Goal: Information Seeking & Learning: Learn about a topic

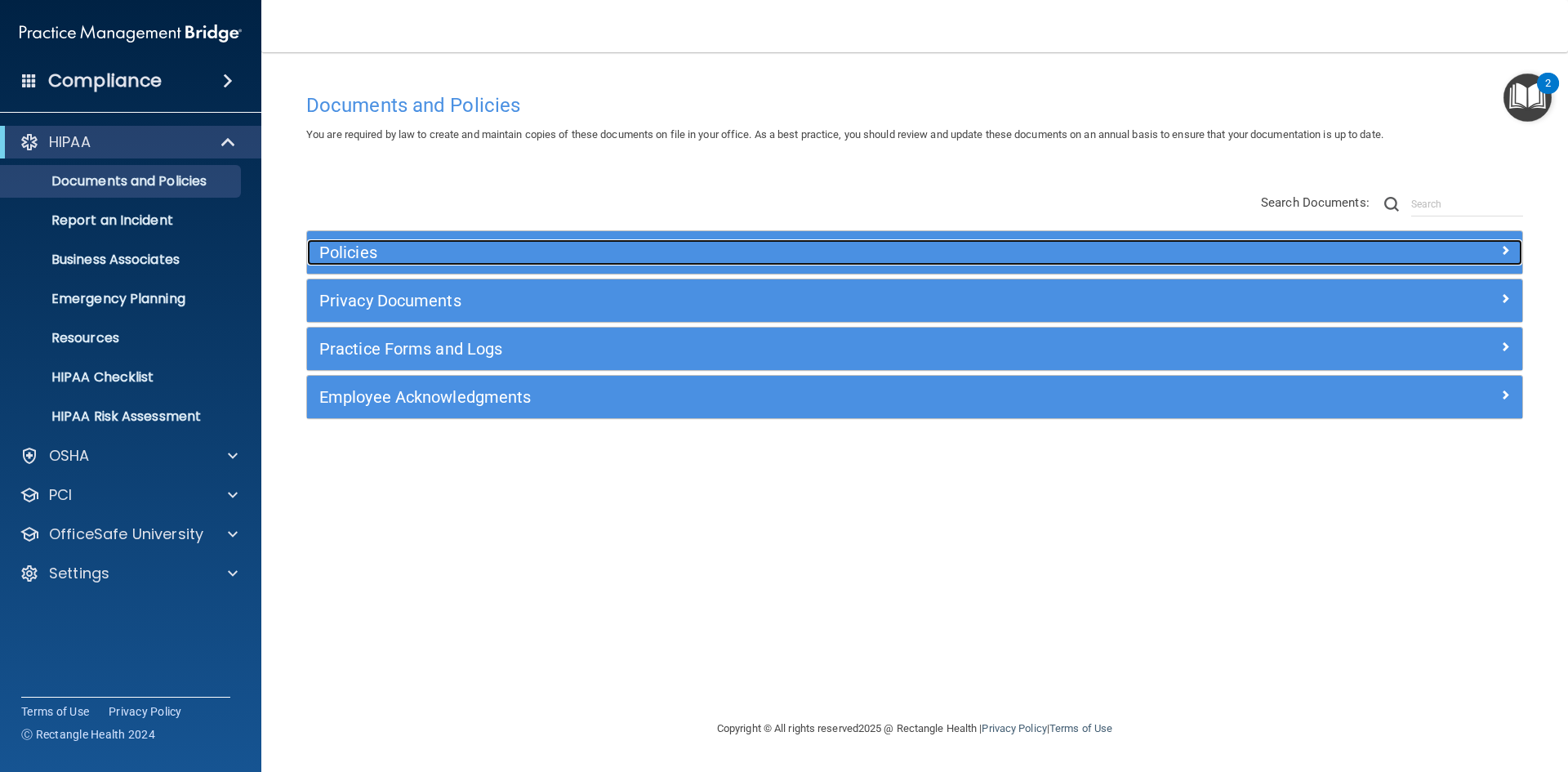
click at [354, 244] on h5 "Policies" at bounding box center [763, 251] width 887 height 18
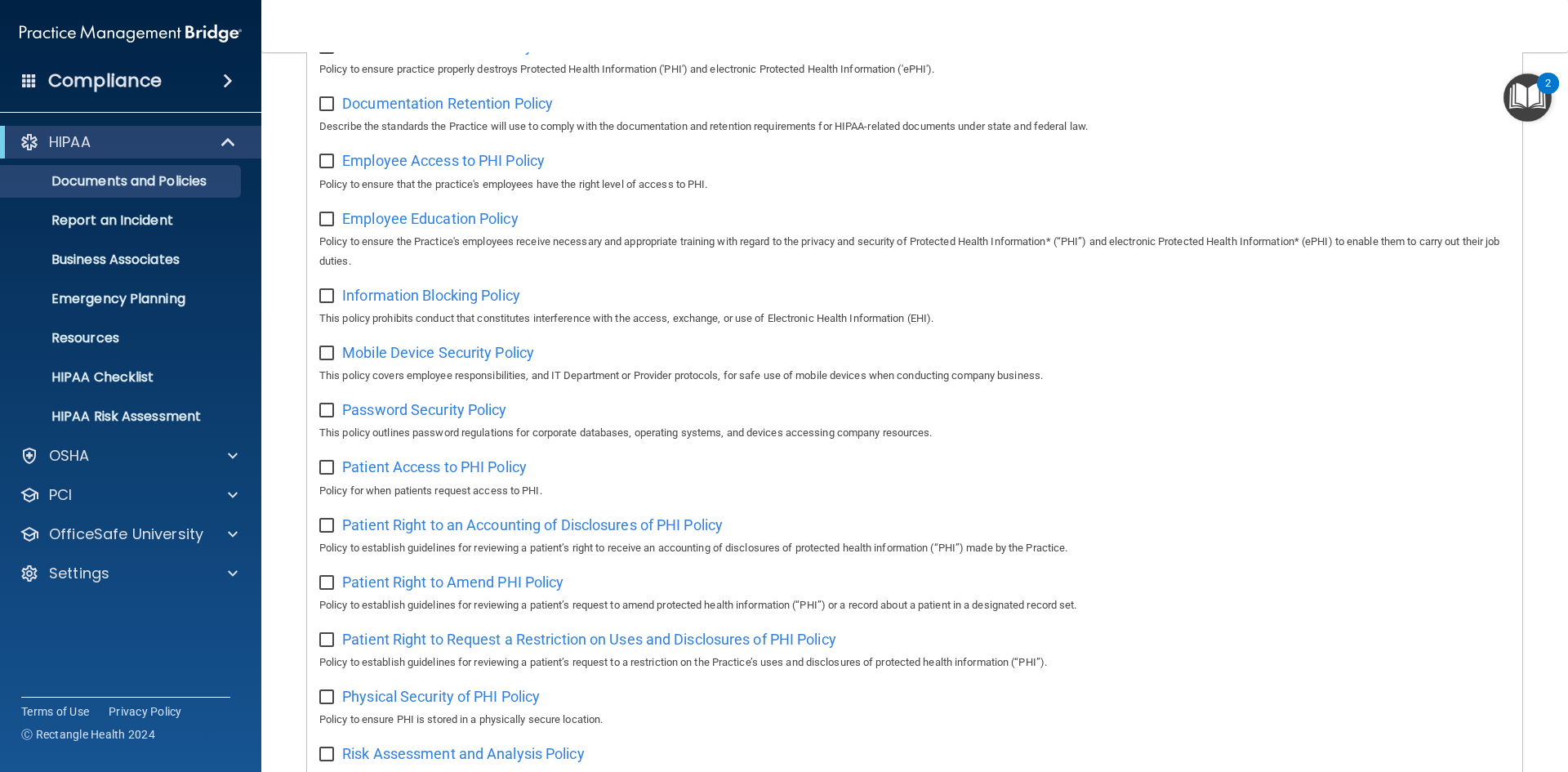
scroll to position [475, 0]
click at [153, 224] on p "Report an Incident" at bounding box center [122, 221] width 223 height 17
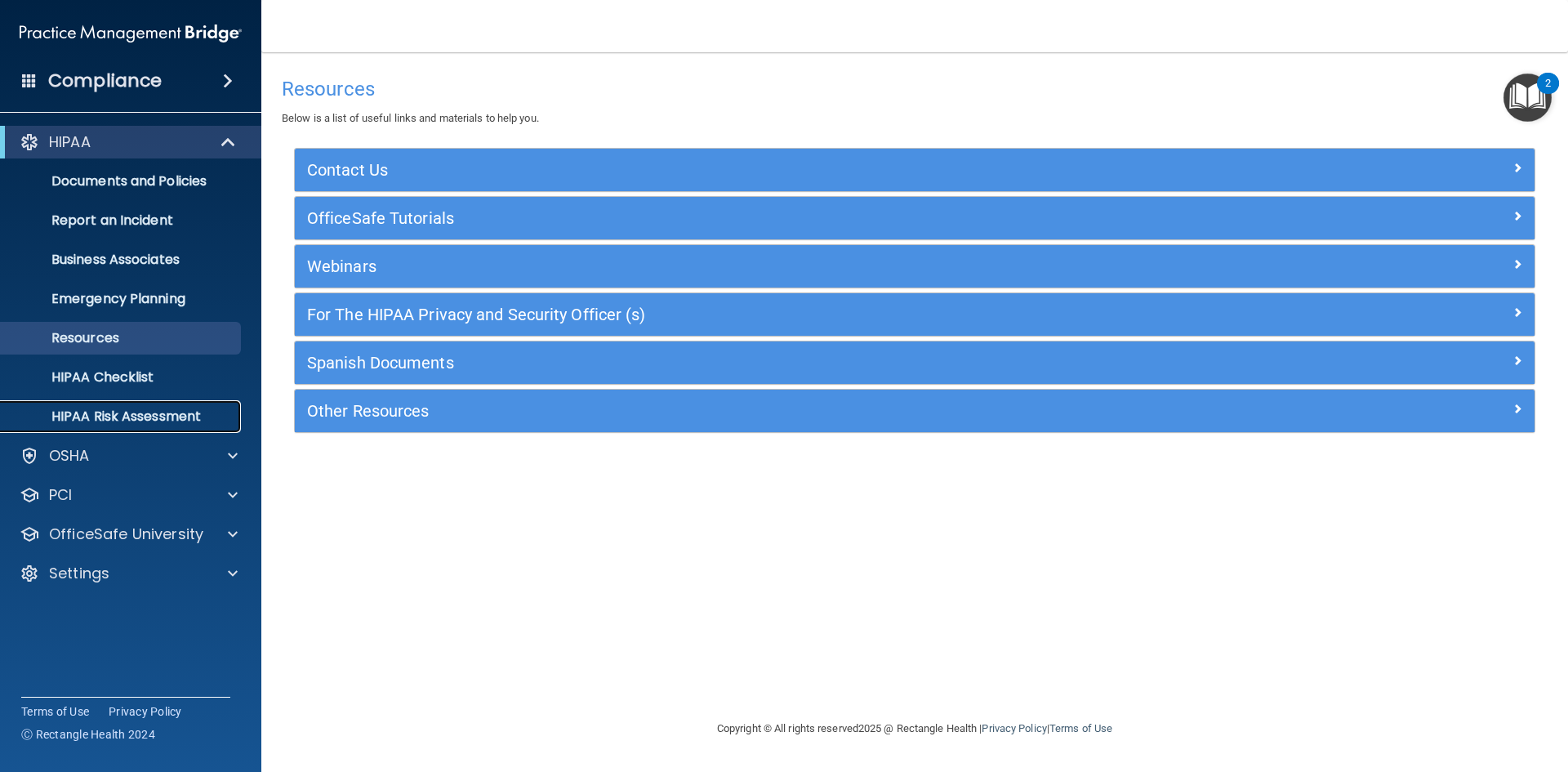
click at [146, 413] on p "HIPAA Risk Assessment" at bounding box center [122, 417] width 223 height 17
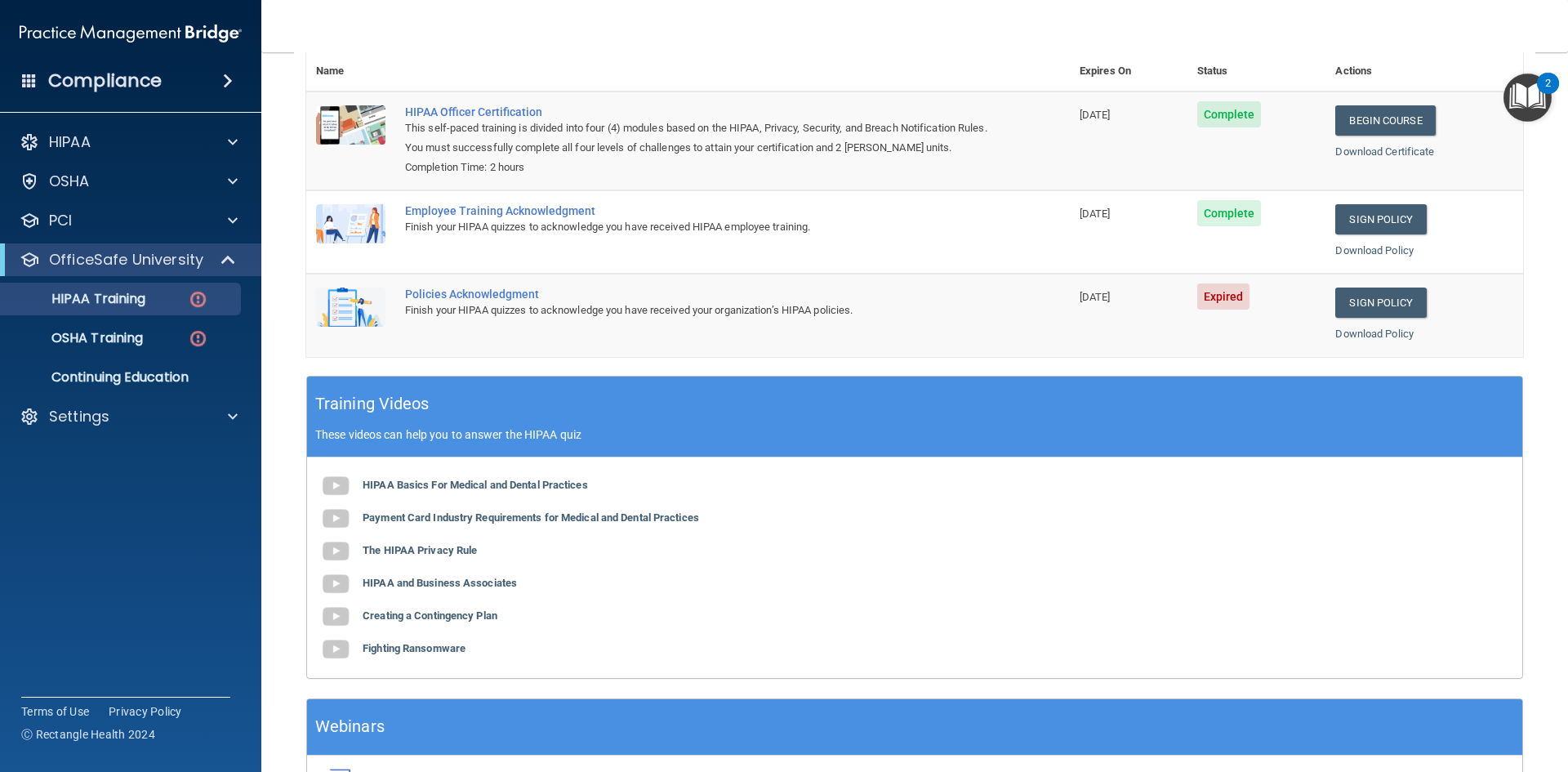
scroll to position [215, 0]
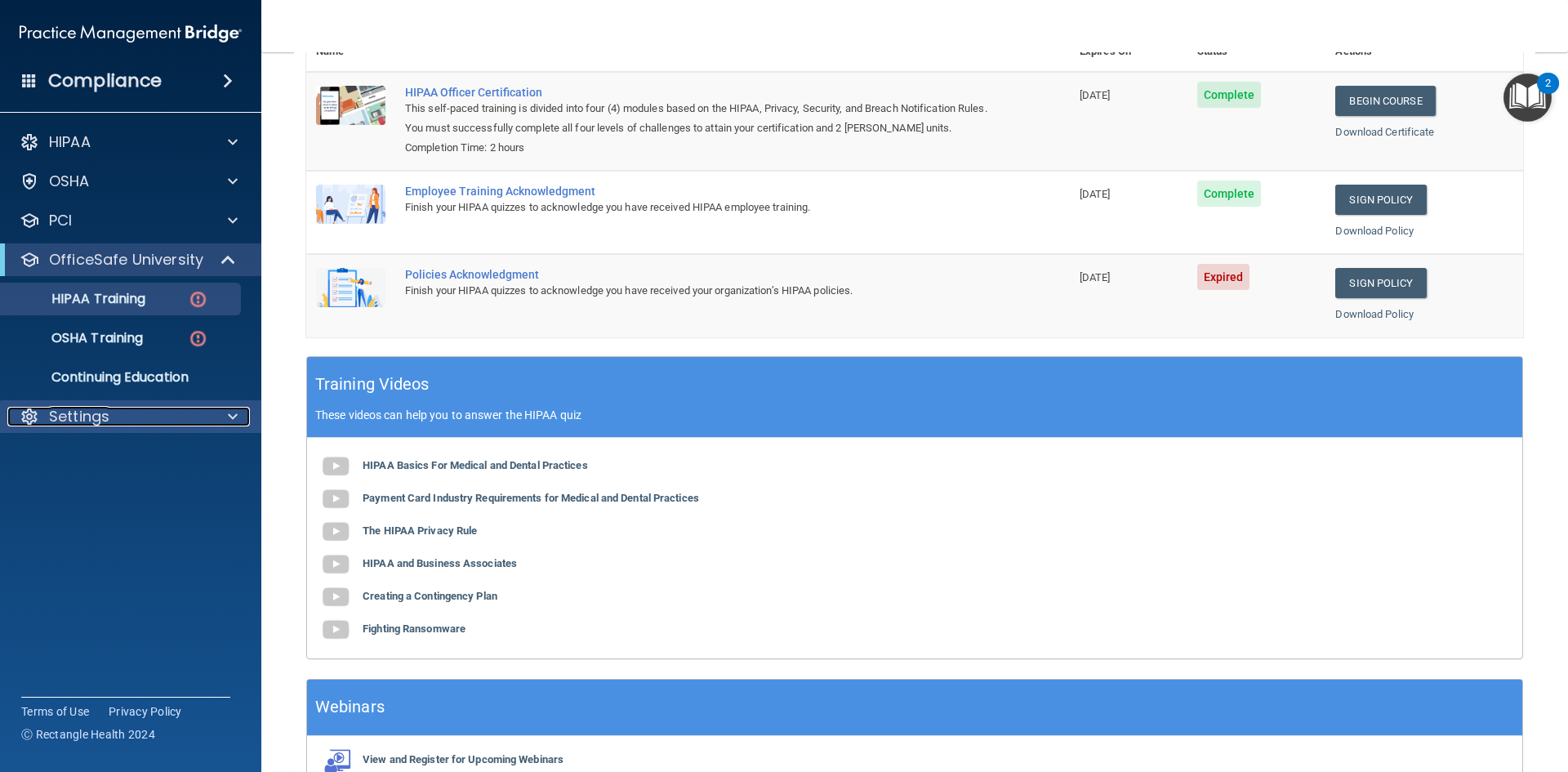
click at [134, 423] on div "Settings" at bounding box center [109, 416] width 202 height 19
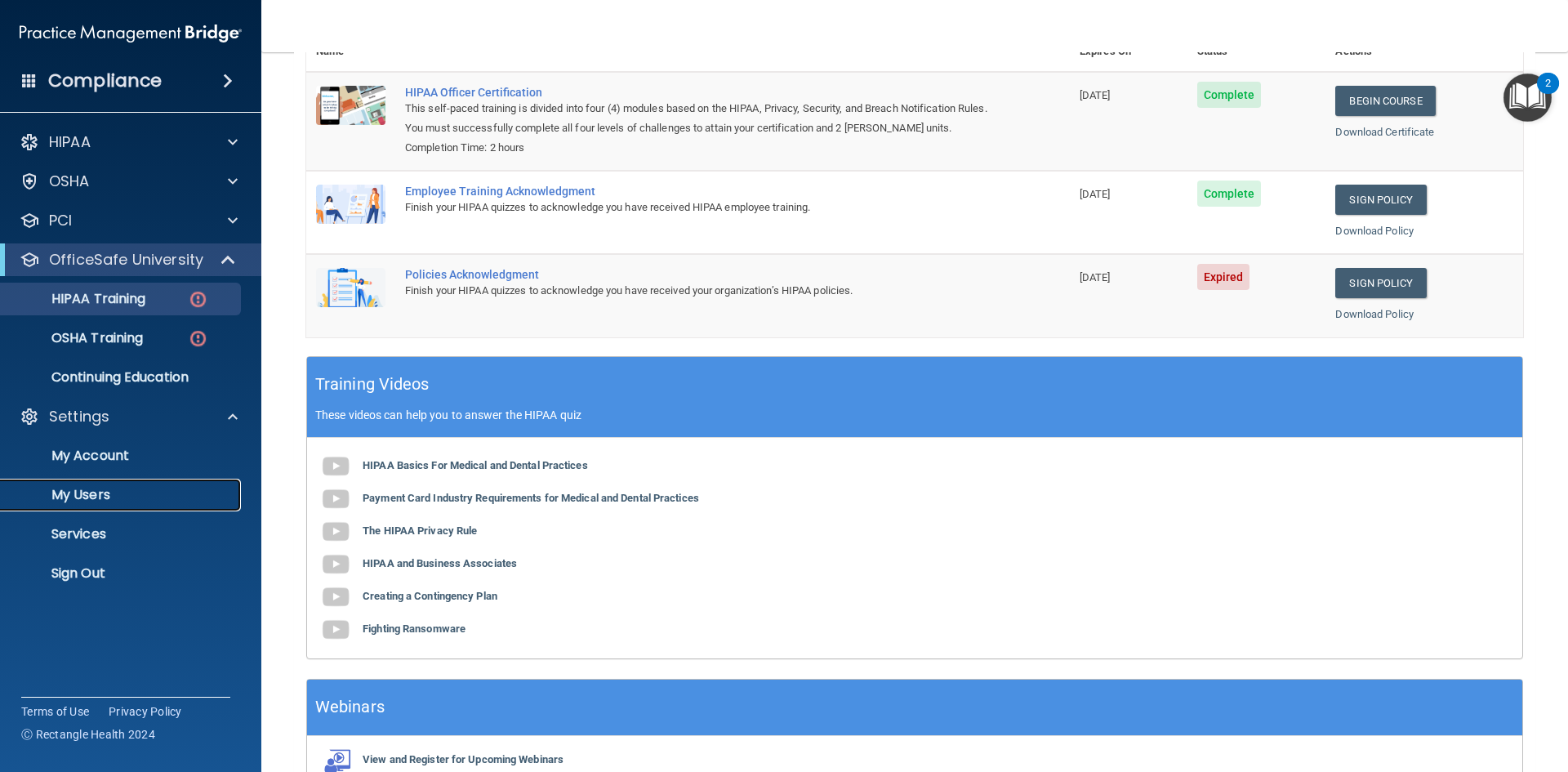
click at [111, 493] on p "My Users" at bounding box center [122, 495] width 223 height 17
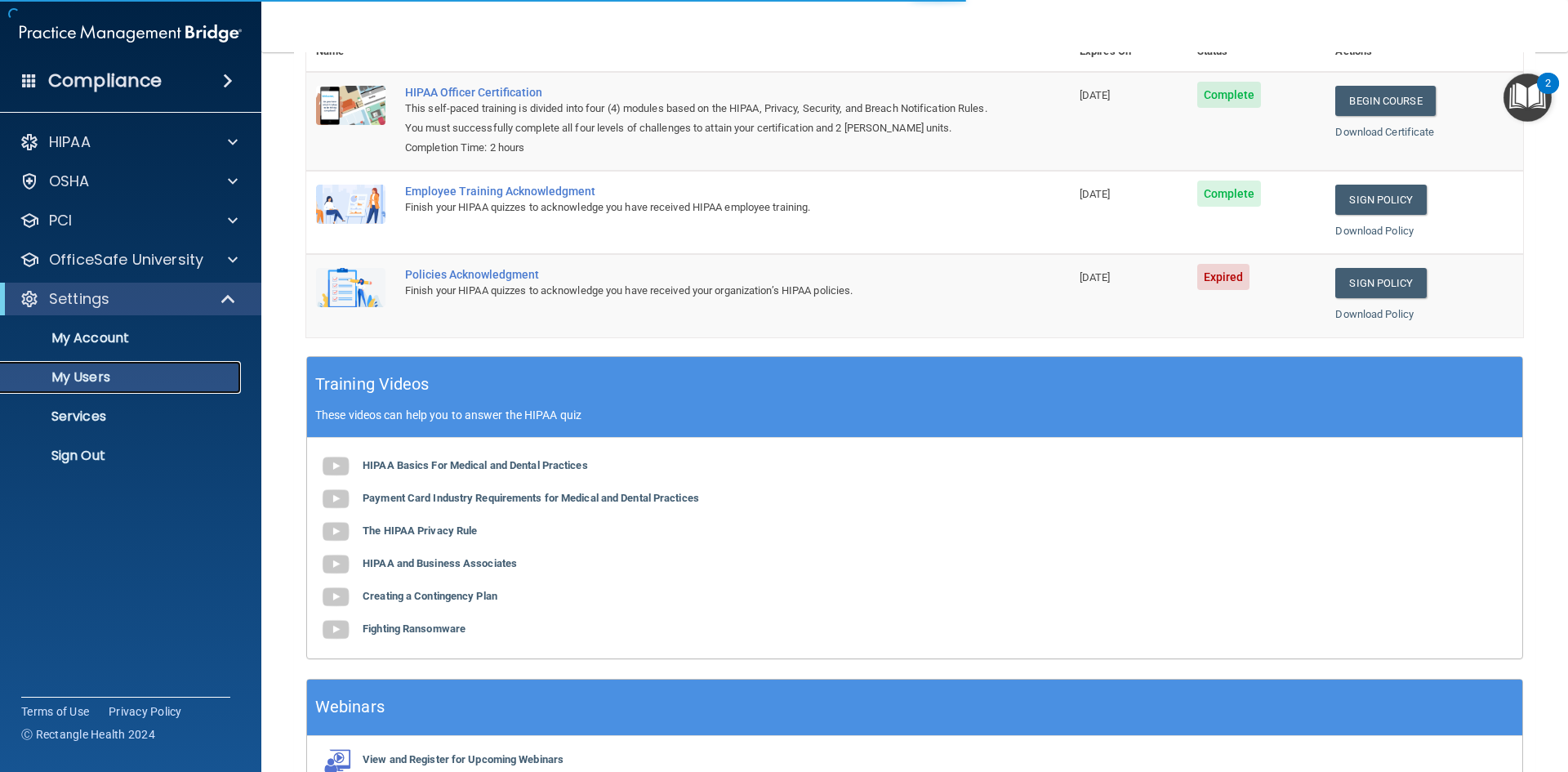
select select "20"
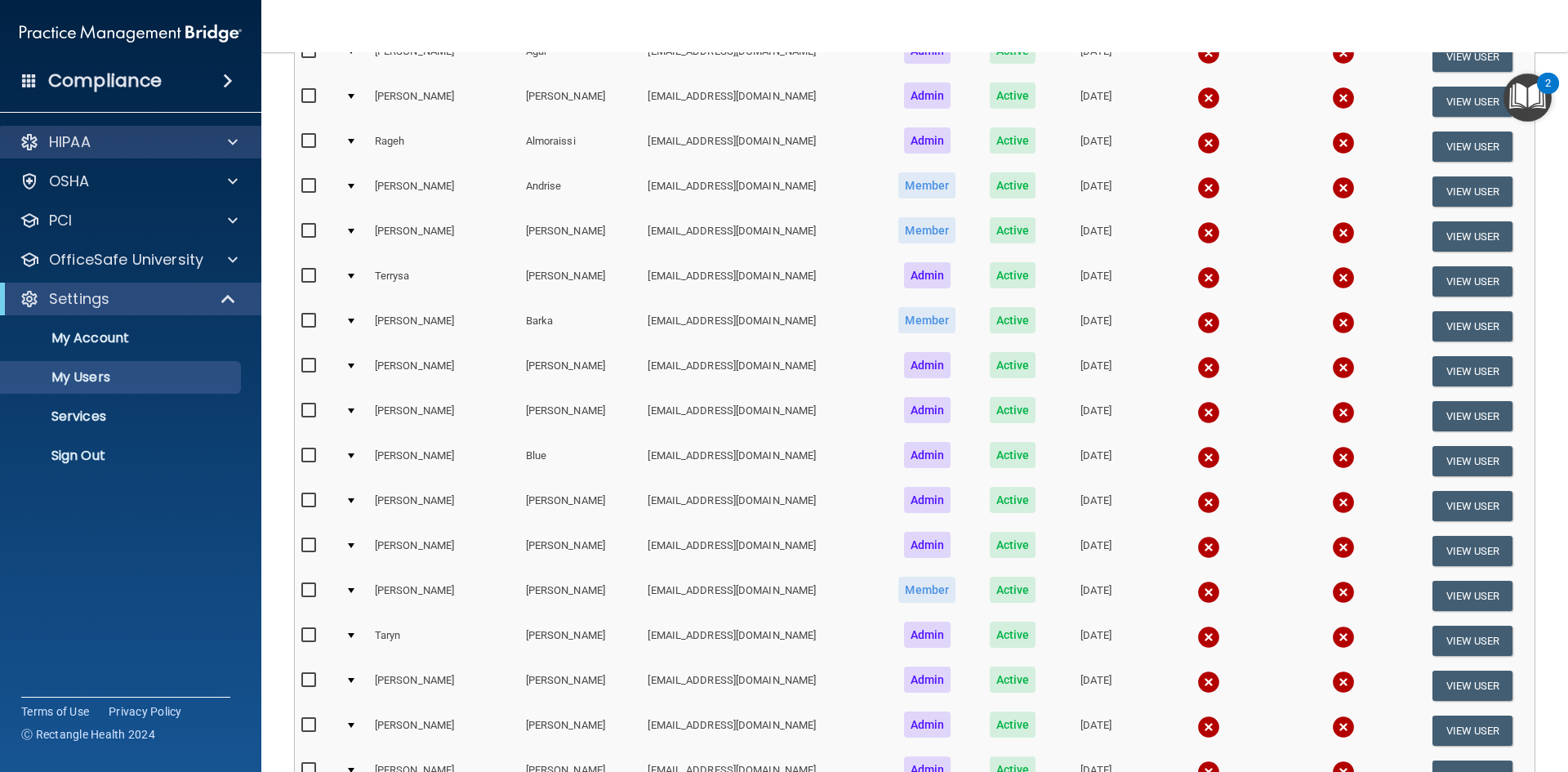
drag, startPoint x: 122, startPoint y: 153, endPoint x: 113, endPoint y: 131, distance: 23.8
click at [113, 131] on div "HIPAA" at bounding box center [131, 142] width 263 height 32
click at [112, 140] on div "HIPAA" at bounding box center [109, 142] width 202 height 19
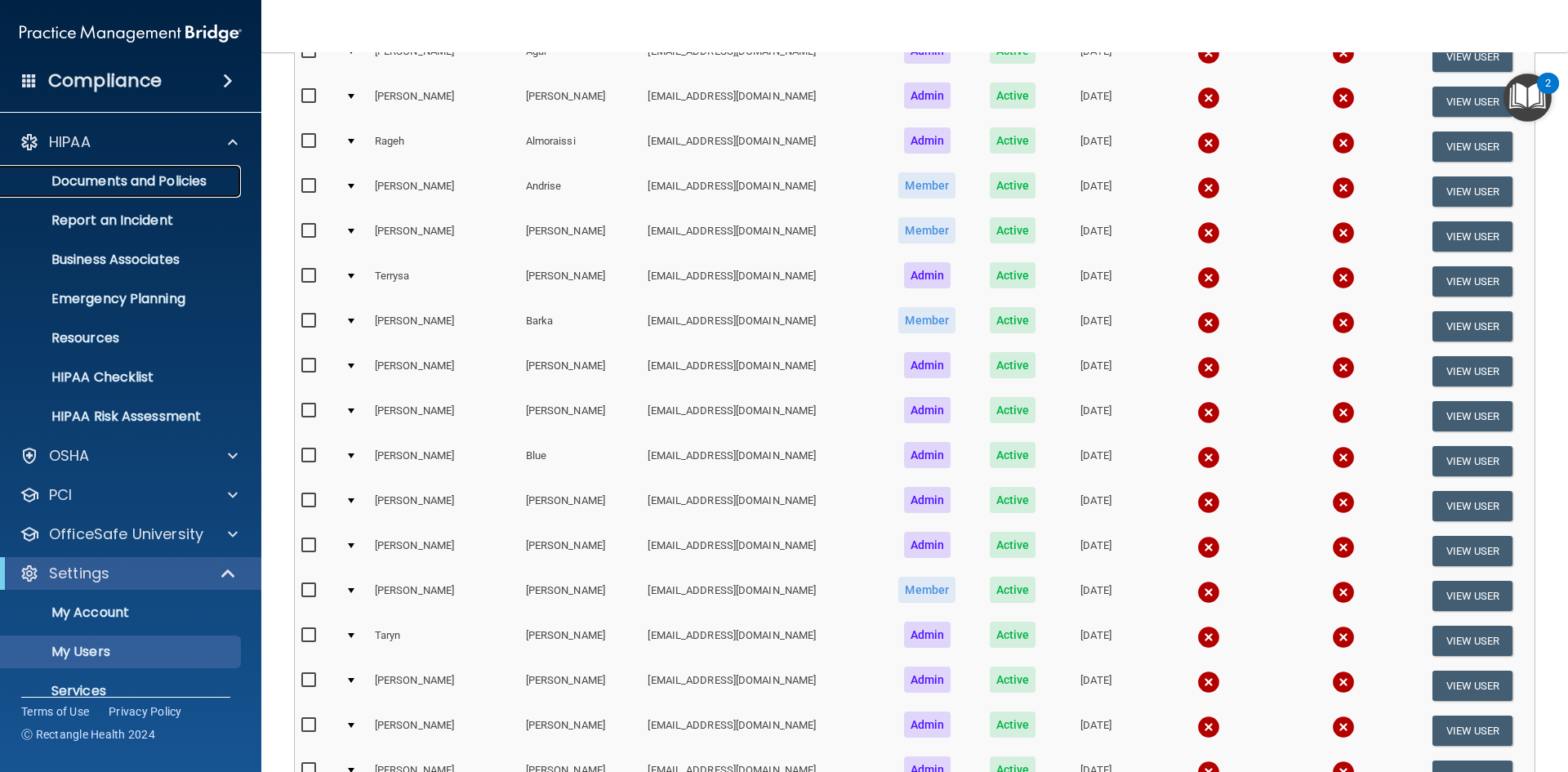
click at [129, 171] on link "Documents and Policies" at bounding box center [111, 181] width 257 height 32
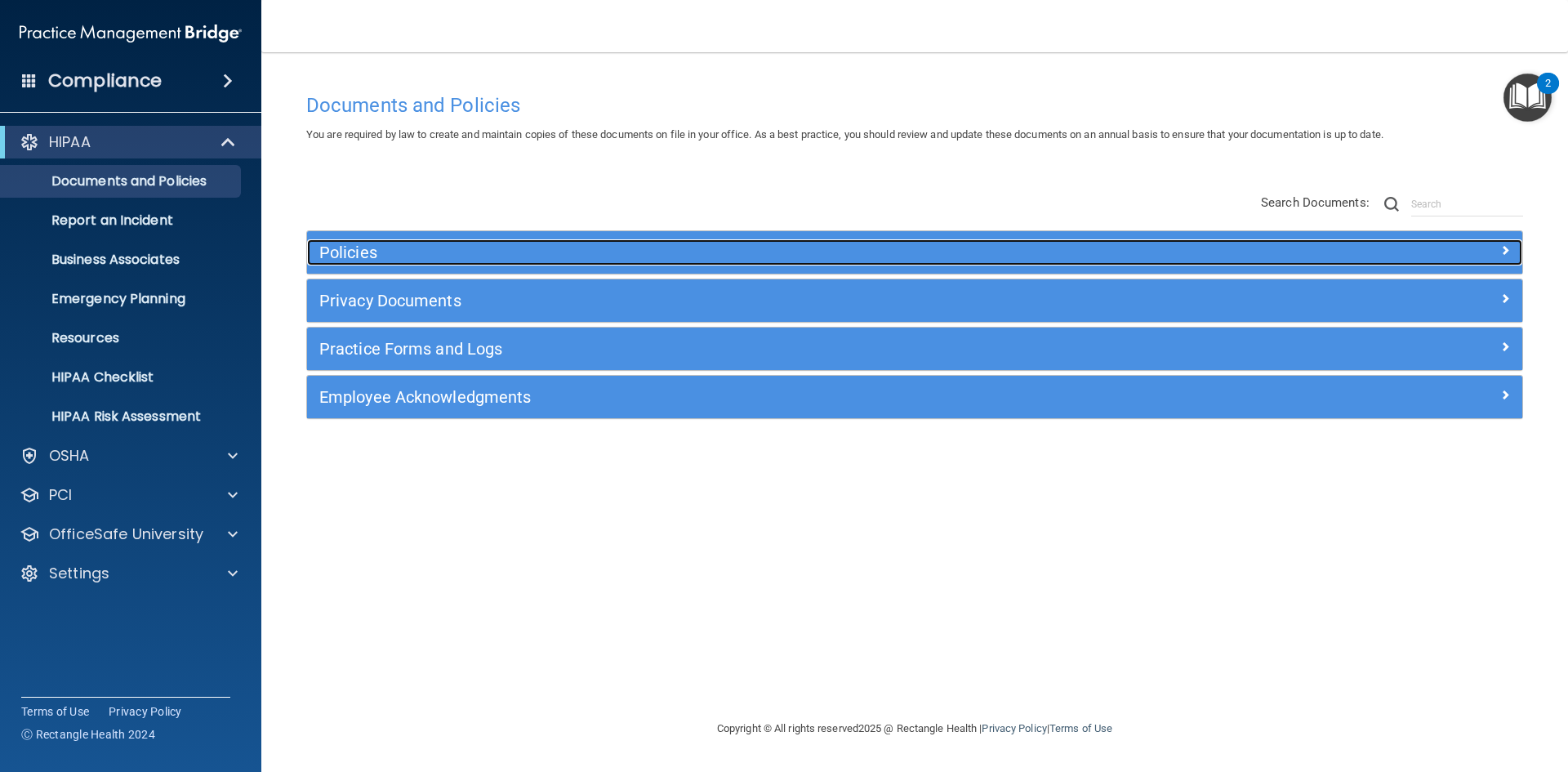
click at [404, 252] on h5 "Policies" at bounding box center [763, 251] width 887 height 18
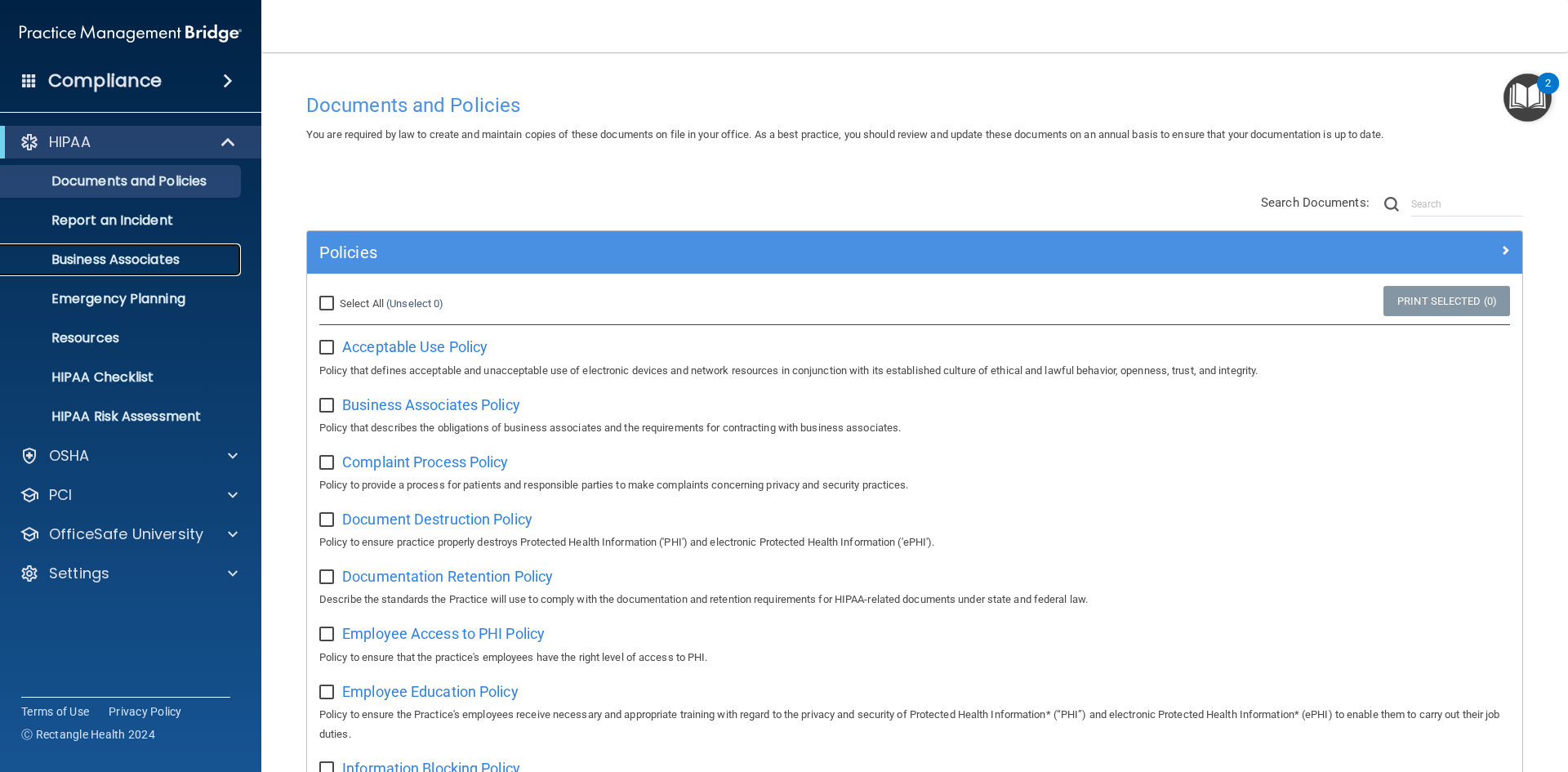
click at [150, 260] on p "Business Associates" at bounding box center [122, 260] width 223 height 17
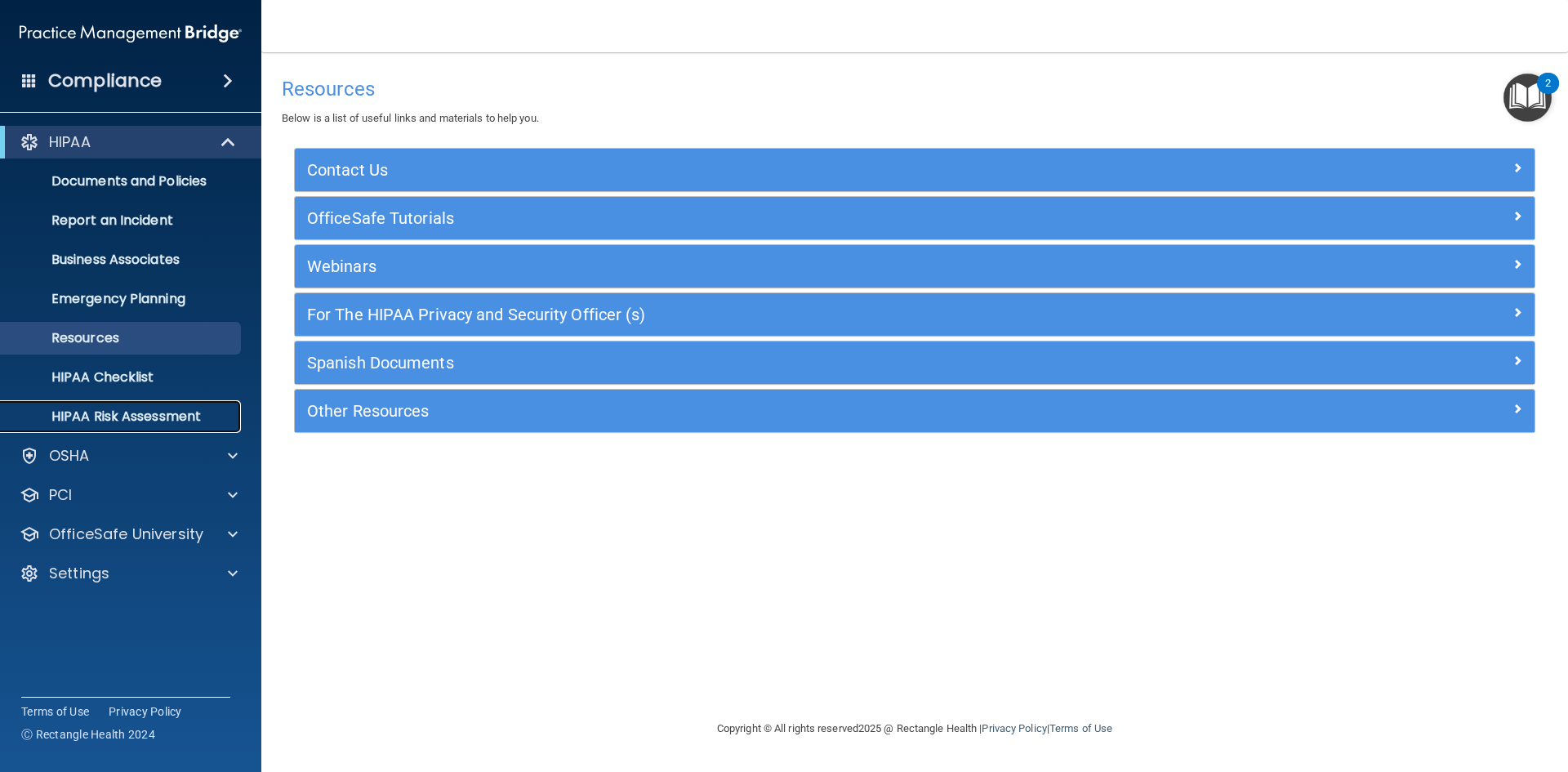
click at [133, 411] on p "HIPAA Risk Assessment" at bounding box center [122, 417] width 223 height 17
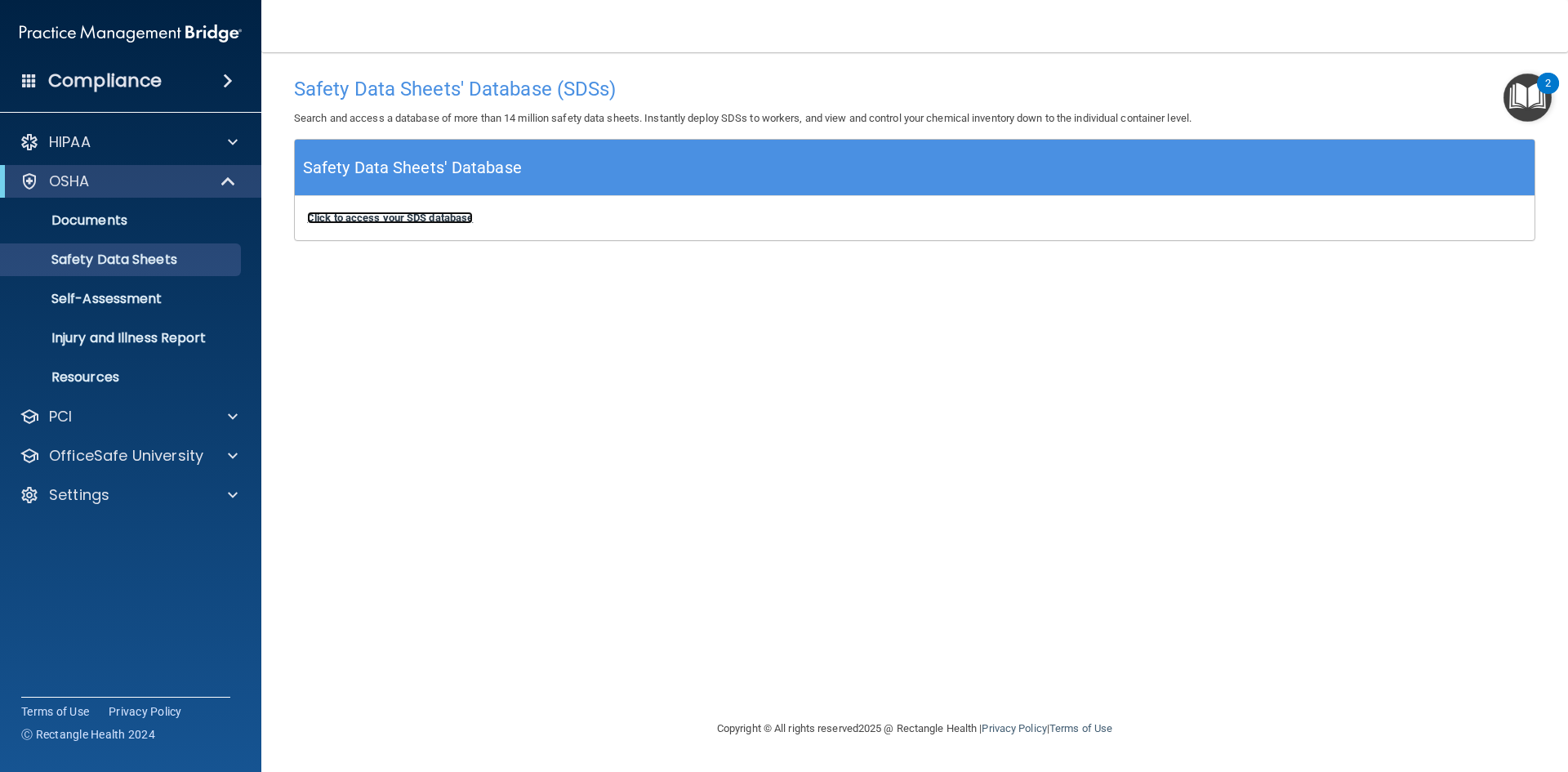
click at [361, 215] on b "Click to access your SDS database" at bounding box center [390, 217] width 166 height 12
click at [135, 293] on p "Self-Assessment" at bounding box center [122, 299] width 223 height 17
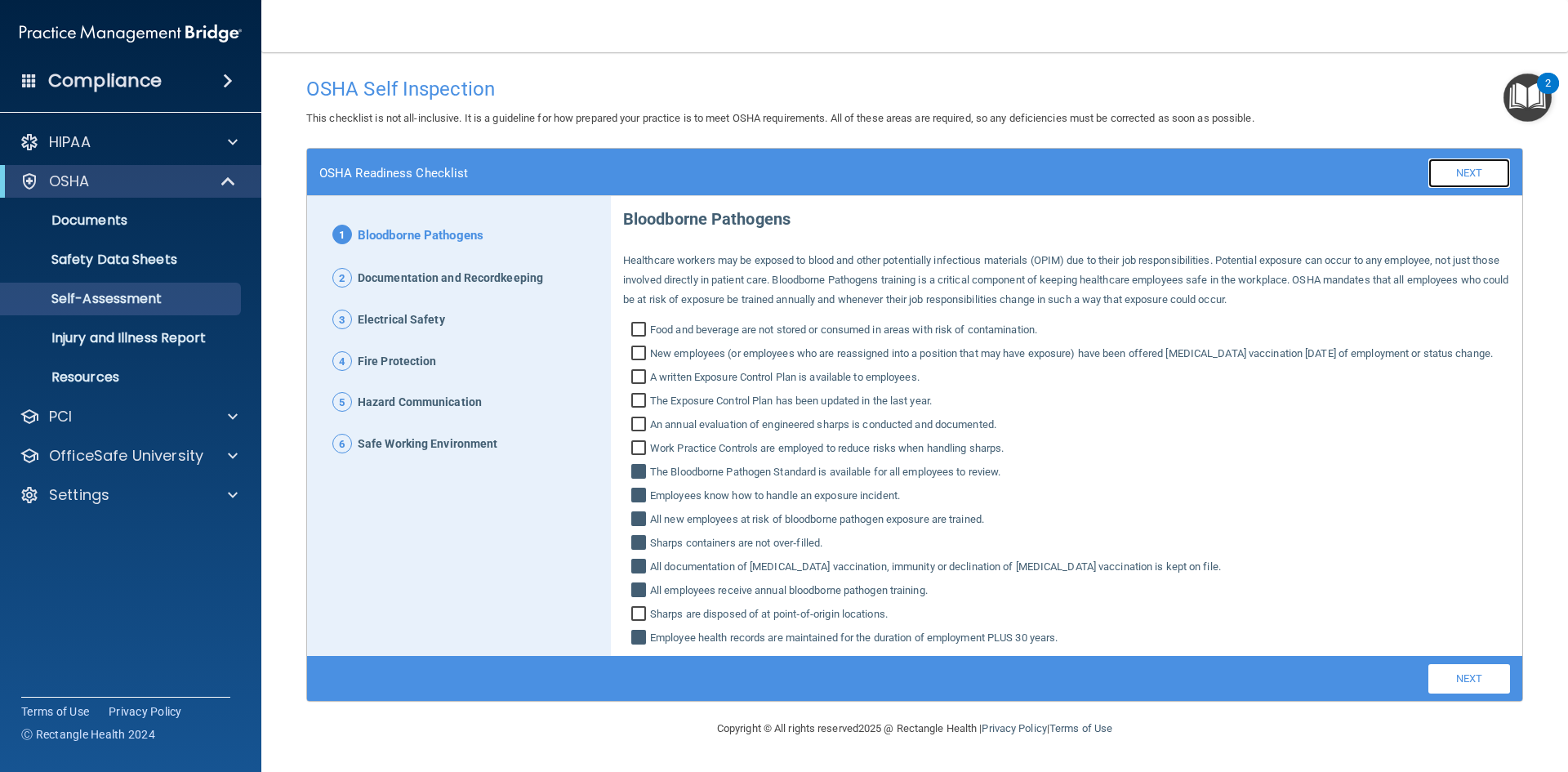
click at [1477, 165] on link "Next" at bounding box center [1470, 174] width 82 height 30
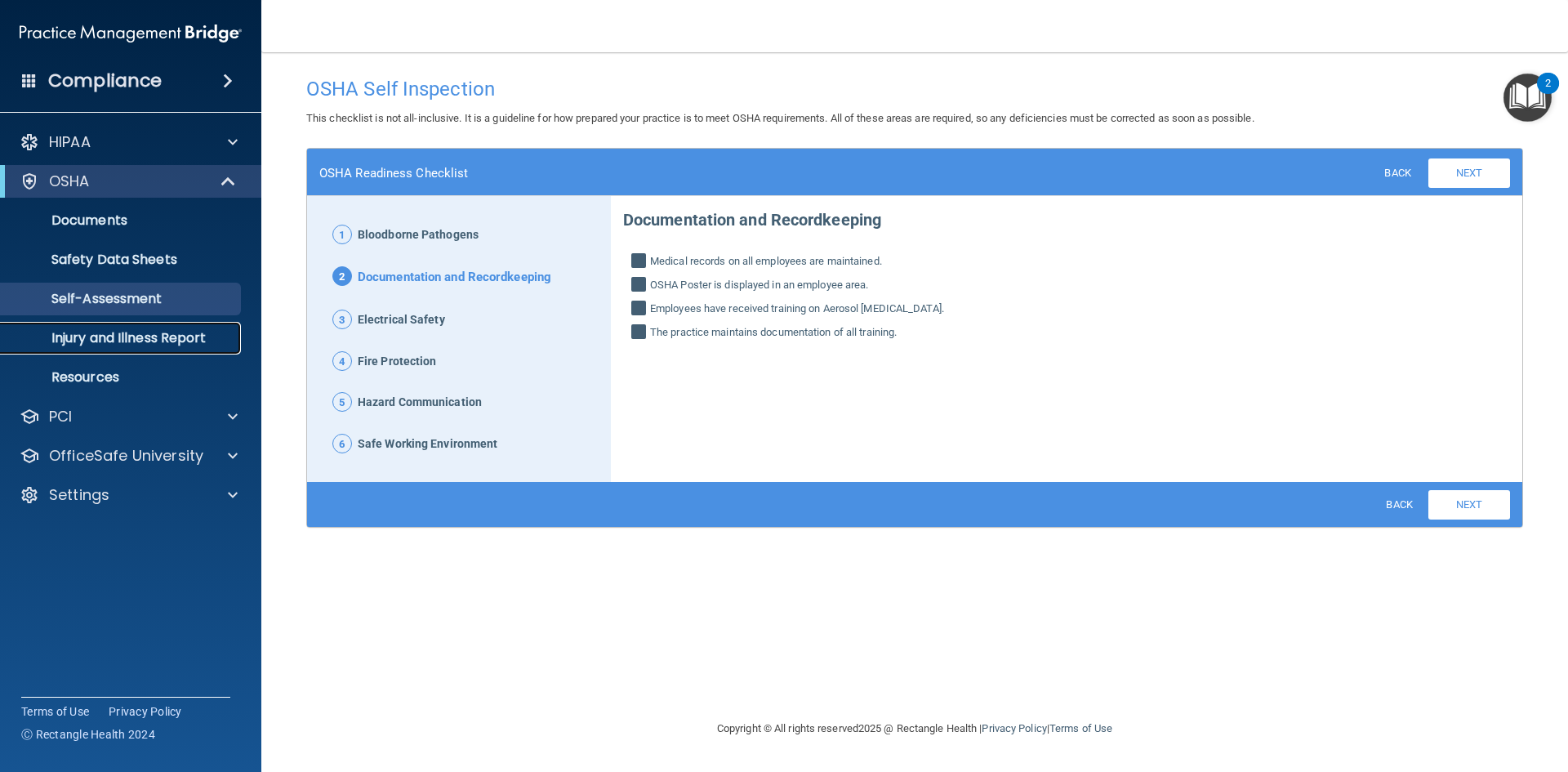
click at [157, 346] on p "Injury and Illness Report" at bounding box center [122, 339] width 223 height 17
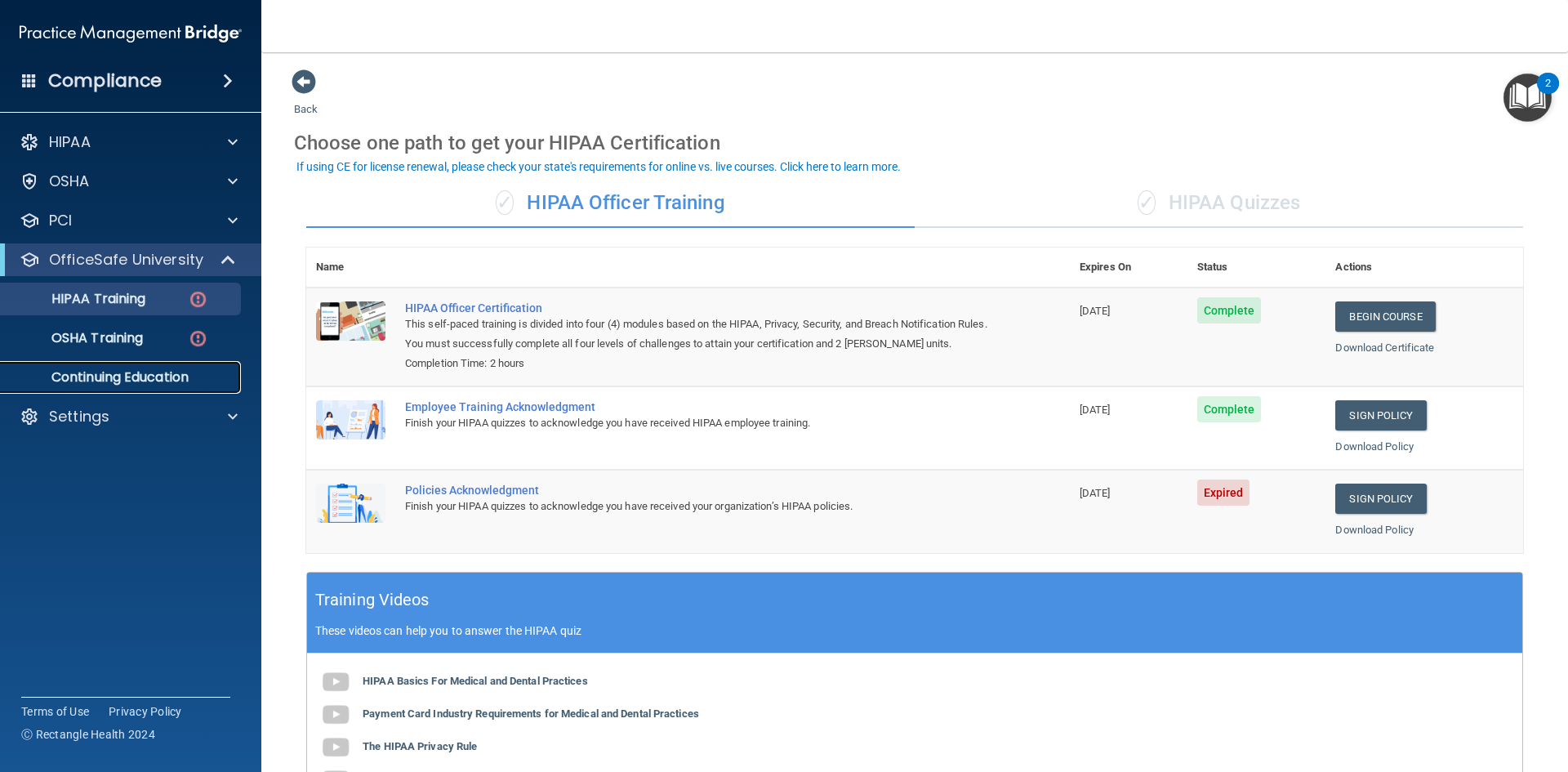
click at [120, 390] on link "Continuing Education" at bounding box center [111, 377] width 257 height 32
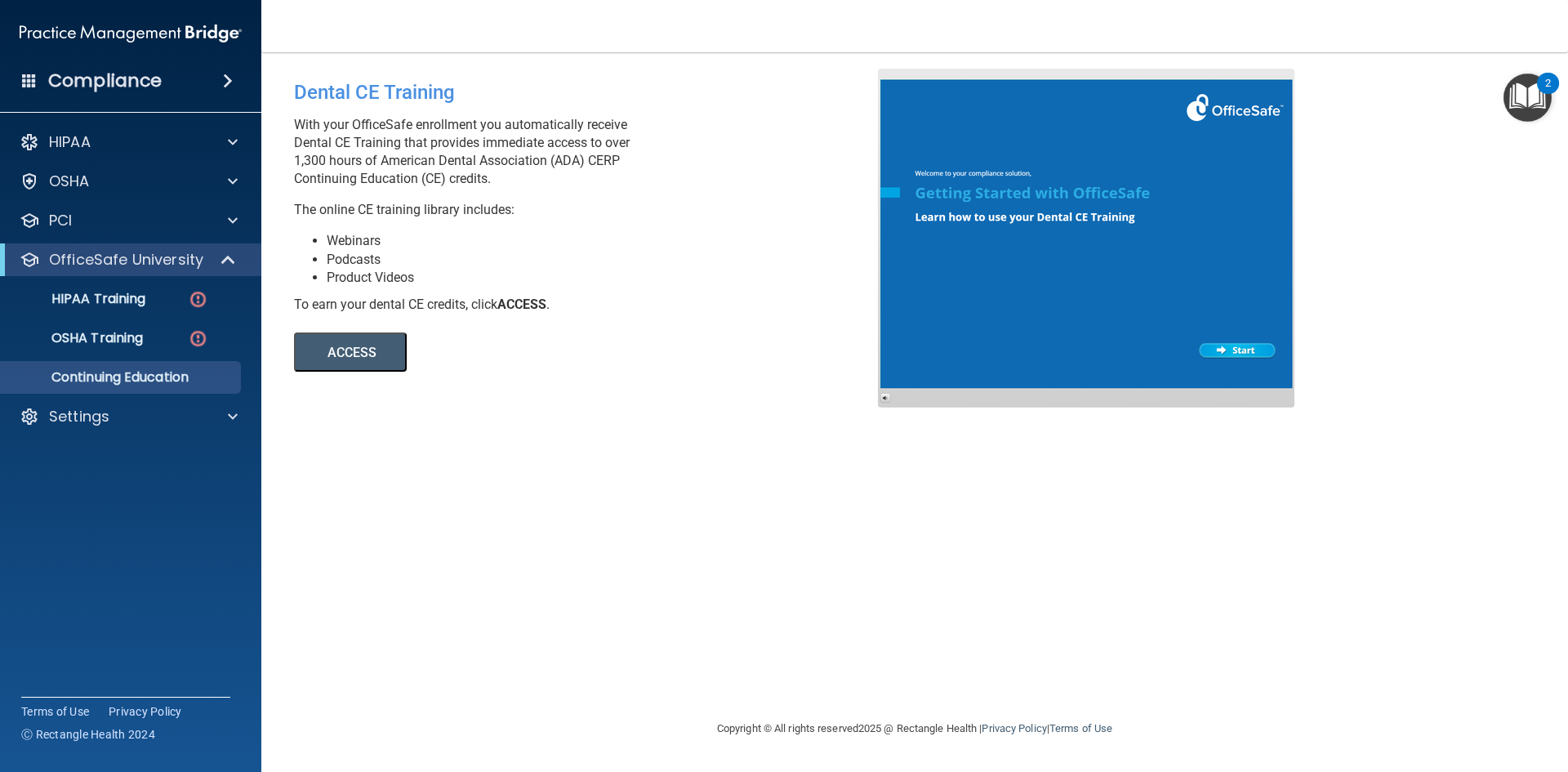
click at [360, 349] on button "ACCESS" at bounding box center [350, 352] width 112 height 39
click at [120, 429] on div "Settings" at bounding box center [131, 416] width 263 height 32
click at [106, 413] on p "Settings" at bounding box center [79, 416] width 60 height 19
click at [96, 500] on p "My Users" at bounding box center [122, 495] width 223 height 17
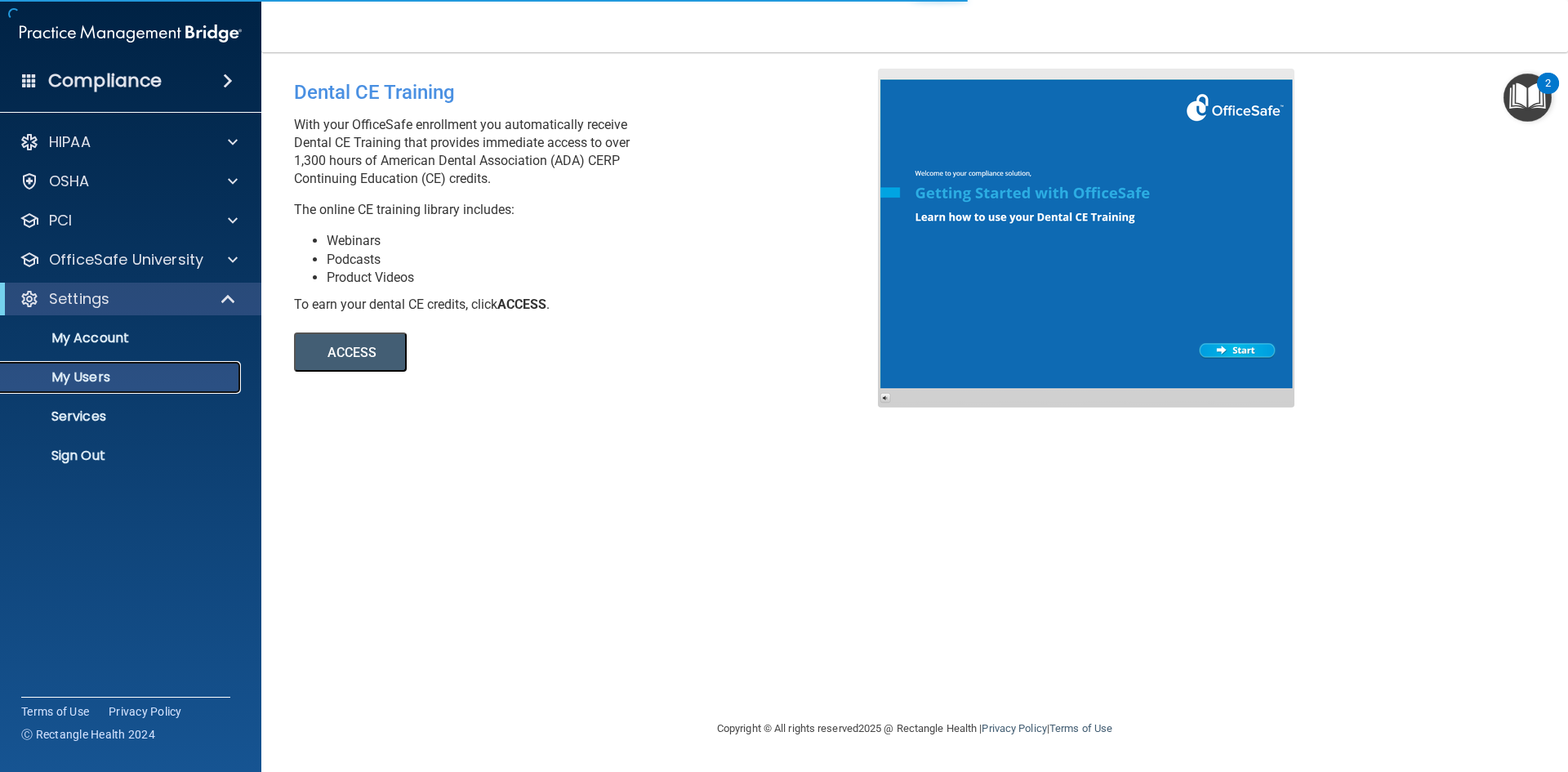
select select "20"
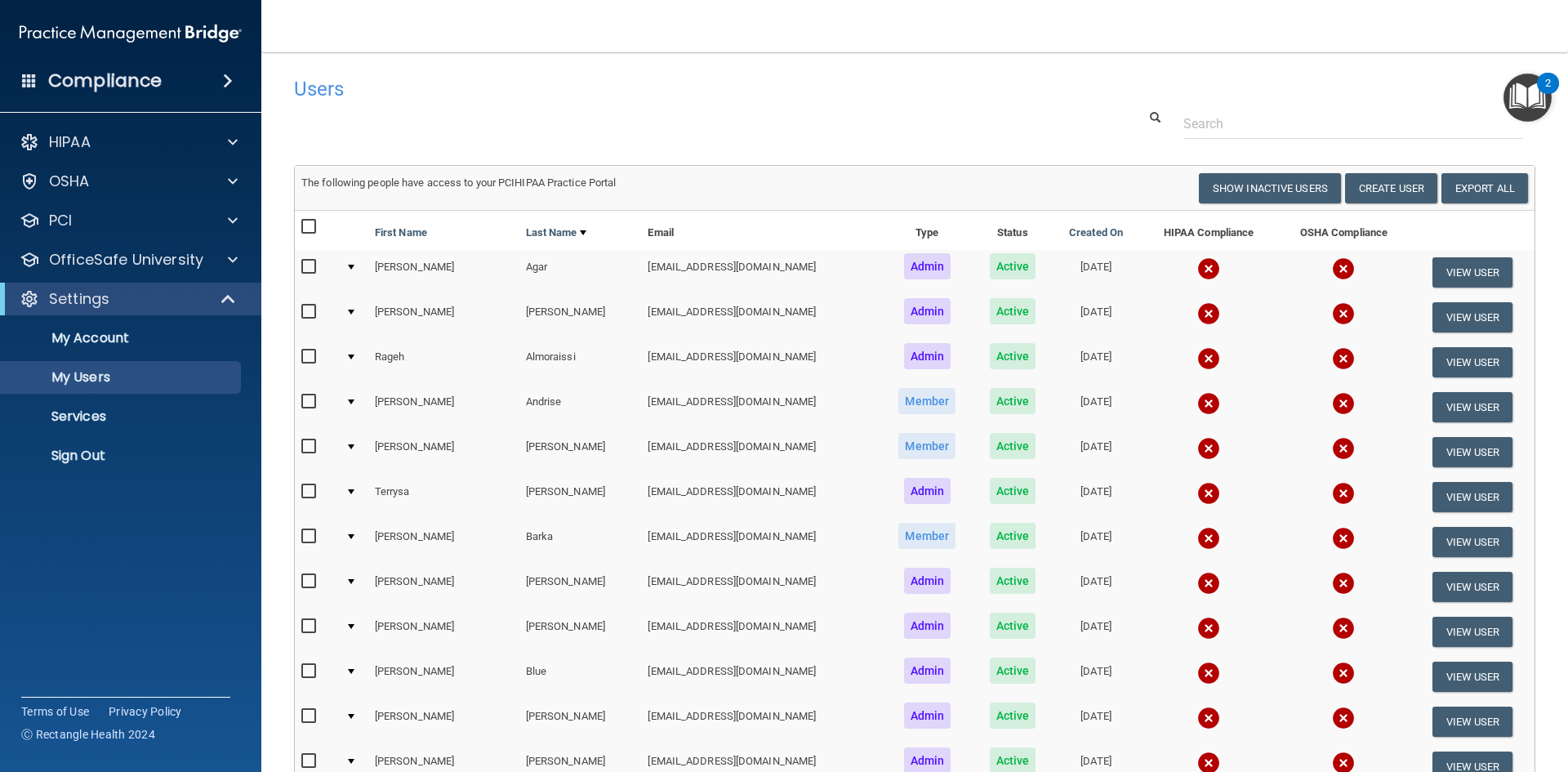
click at [153, 80] on h4 "Compliance" at bounding box center [105, 81] width 113 height 23
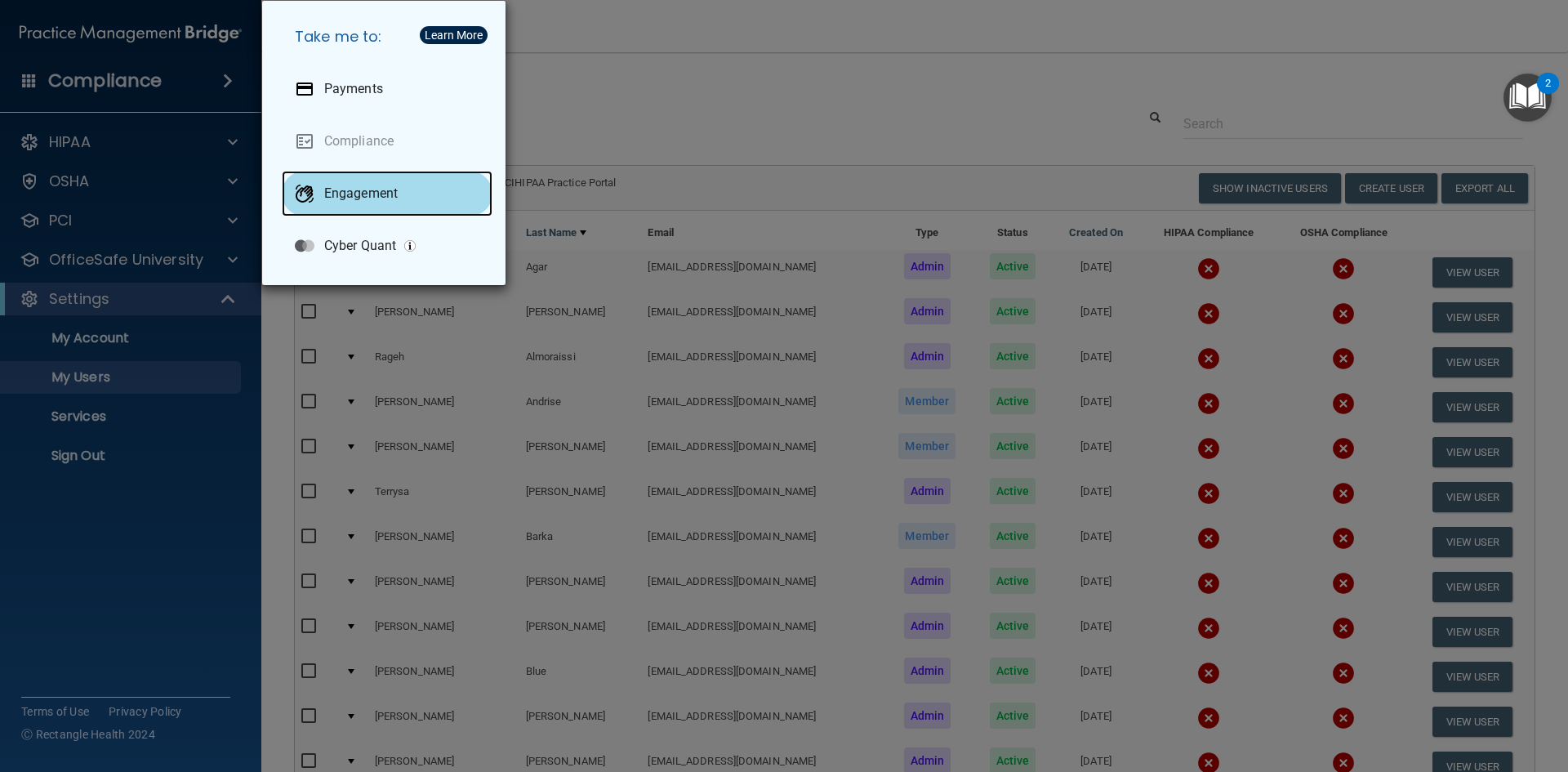
click at [399, 202] on div "Engagement" at bounding box center [387, 193] width 211 height 45
click at [556, 138] on div "Take me to: Payments Compliance Engagement Cyber Quant" at bounding box center [784, 386] width 1568 height 772
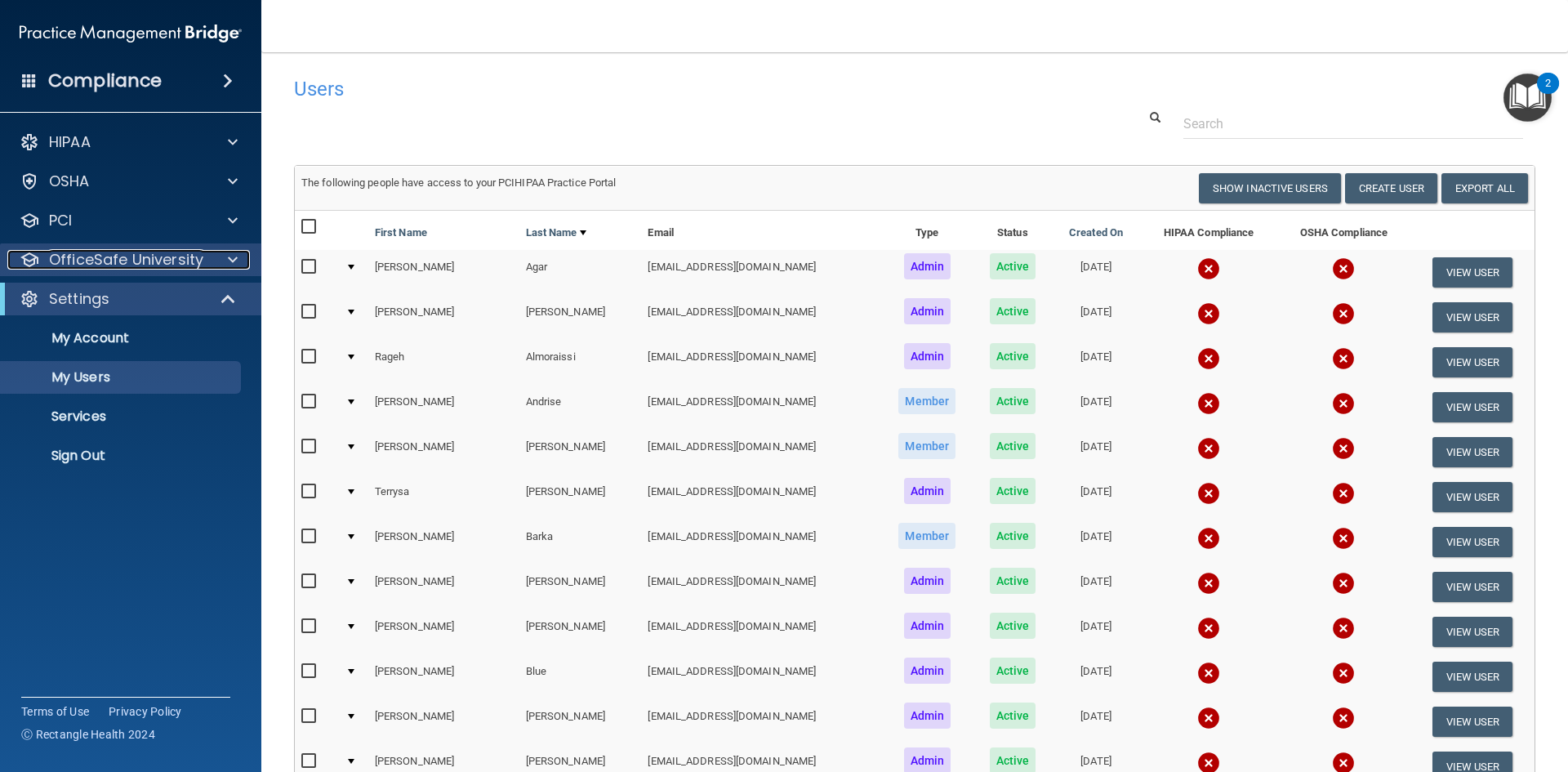
click at [149, 264] on p "OfficeSafe University" at bounding box center [126, 259] width 154 height 19
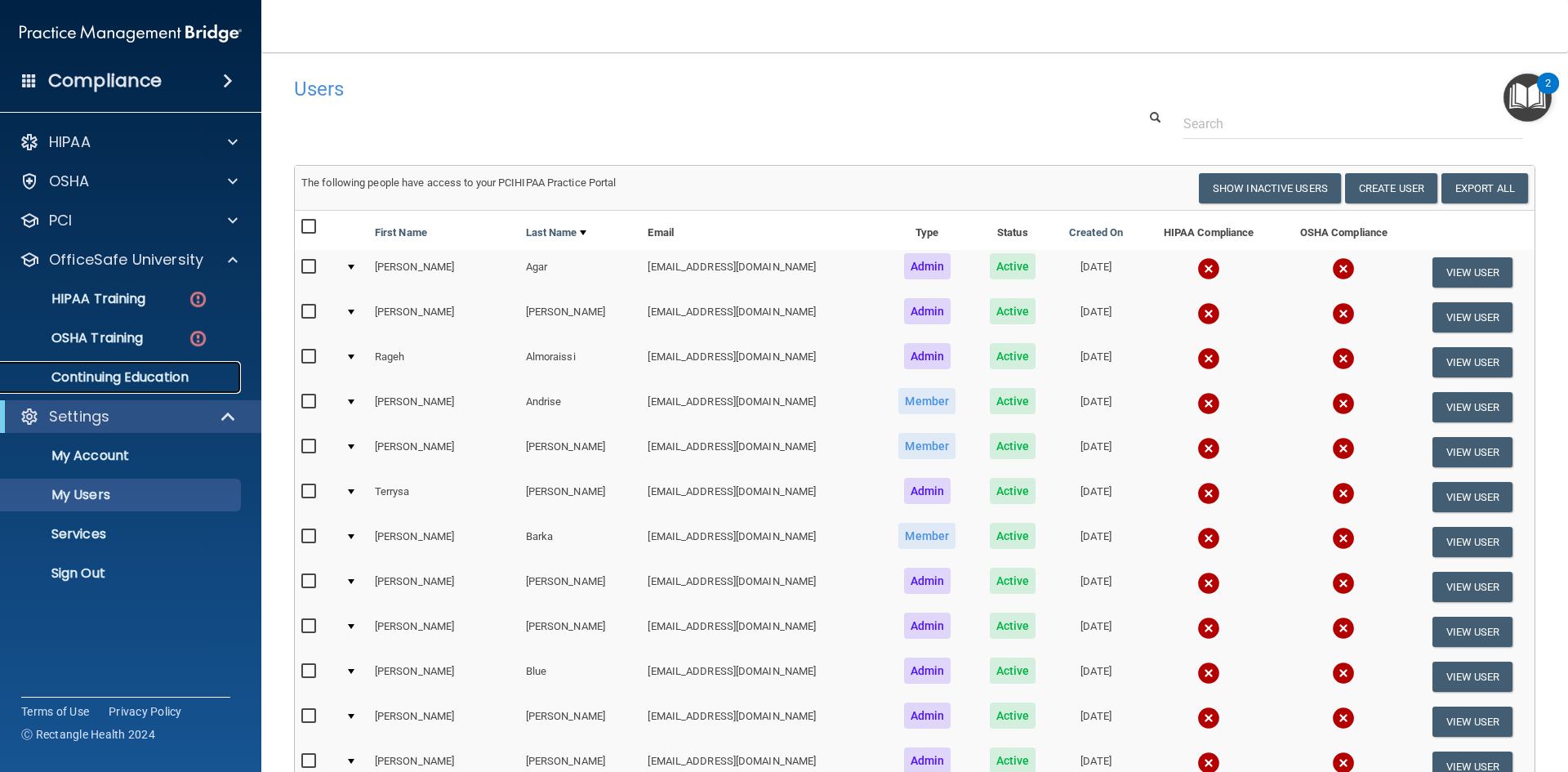
click at [120, 369] on p "Continuing Education" at bounding box center [122, 378] width 223 height 17
